Goal: Information Seeking & Learning: Check status

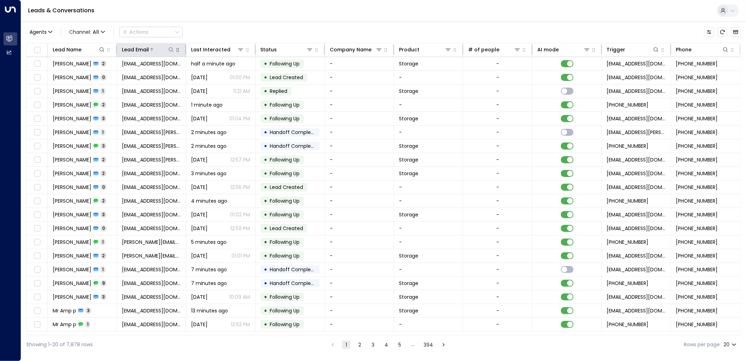
click at [171, 50] on icon at bounding box center [171, 50] width 6 height 6
click at [194, 76] on input "text" at bounding box center [171, 75] width 97 height 13
type input "**********"
click at [250, 19] on div "Leads & Conversations" at bounding box center [383, 10] width 725 height 21
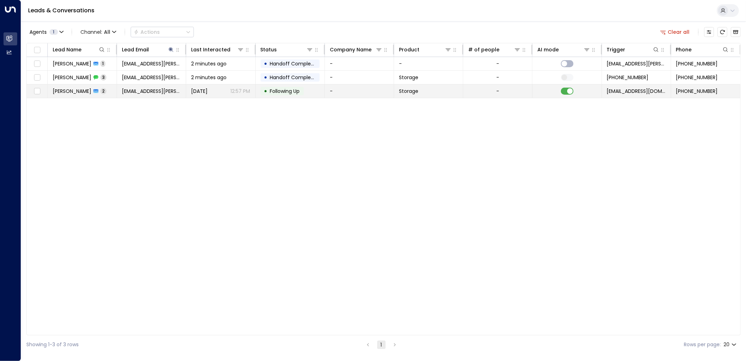
click at [566, 95] on td at bounding box center [567, 90] width 69 height 13
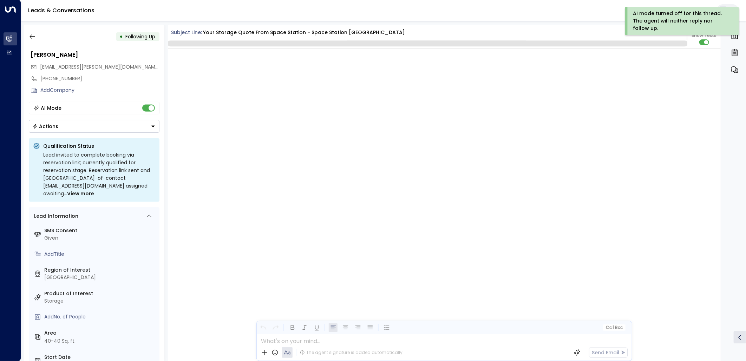
scroll to position [705, 0]
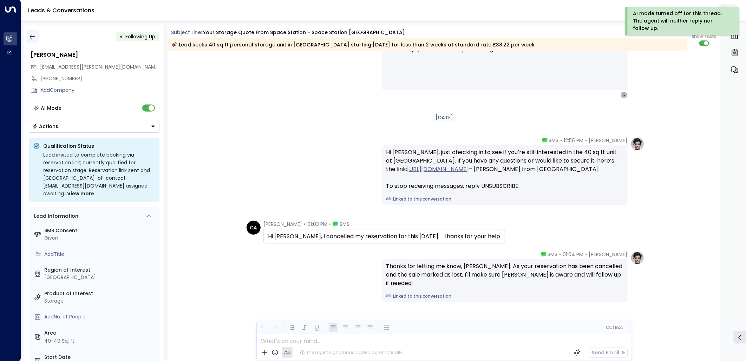
click at [33, 37] on icon "button" at bounding box center [32, 36] width 7 height 7
